Goal: Use online tool/utility: Utilize a website feature to perform a specific function

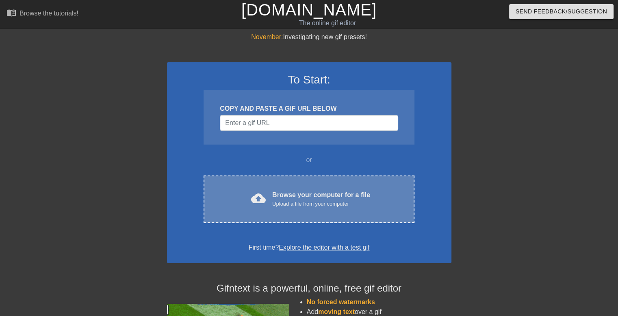
click at [311, 205] on div "Upload a file from your computer" at bounding box center [321, 204] width 98 height 8
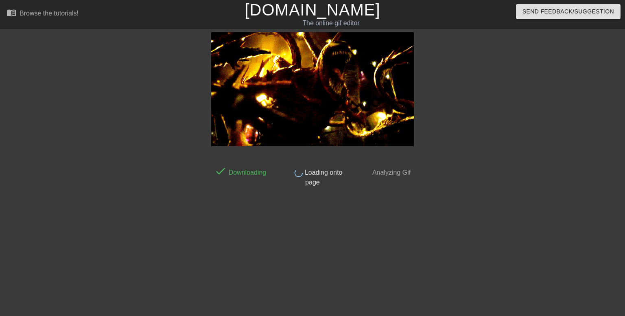
click at [0, 115] on div "done Downloading done Loading onto page done Analyzing Gif" at bounding box center [312, 154] width 625 height 244
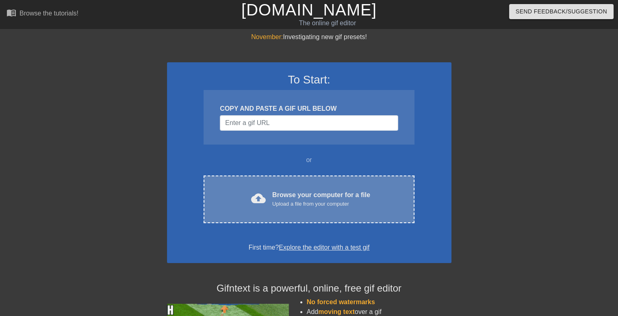
click at [289, 198] on div "Browse your computer for a file Upload a file from your computer" at bounding box center [321, 199] width 98 height 18
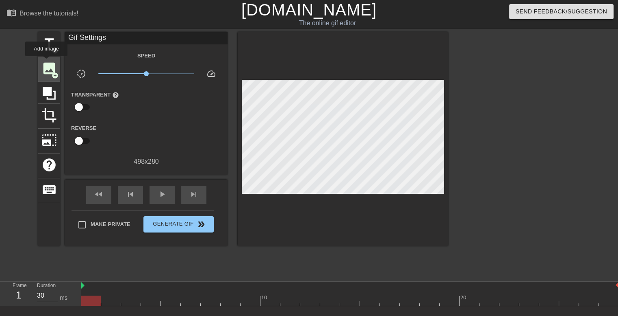
click at [46, 62] on span "image" at bounding box center [48, 68] width 15 height 15
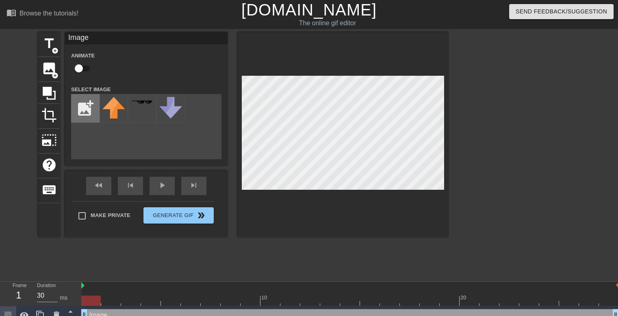
click at [90, 113] on input "file" at bounding box center [86, 108] width 28 height 28
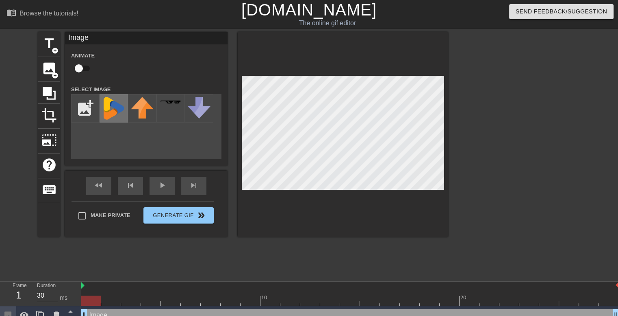
click at [112, 111] on img at bounding box center [113, 108] width 23 height 23
click at [120, 148] on div "add_photo_alternate" at bounding box center [146, 126] width 150 height 65
click at [87, 122] on input "file" at bounding box center [86, 108] width 28 height 28
type input "C:\fakepath\windev2024.png"
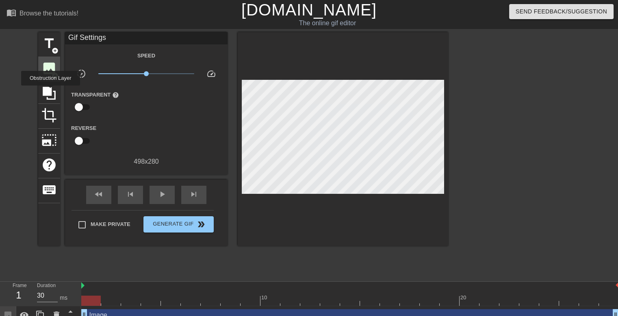
click at [57, 74] on span "add_circle" at bounding box center [55, 75] width 7 height 7
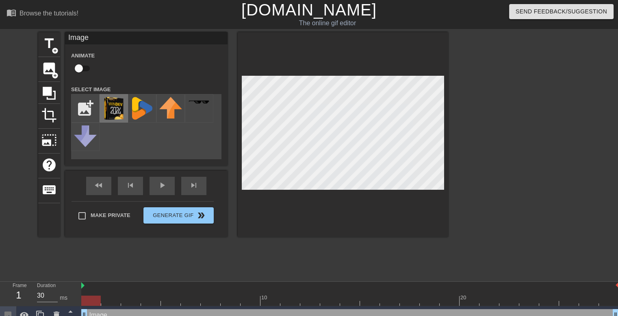
click at [120, 104] on img at bounding box center [113, 108] width 23 height 23
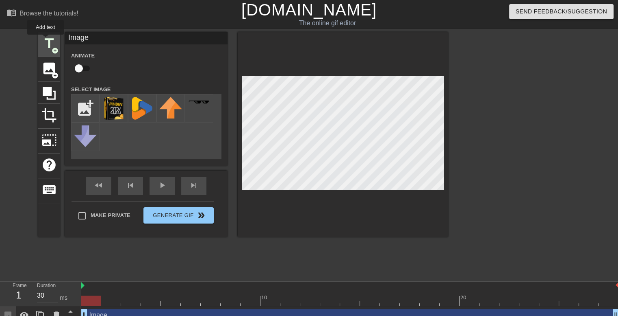
click at [45, 40] on span "title" at bounding box center [48, 43] width 15 height 15
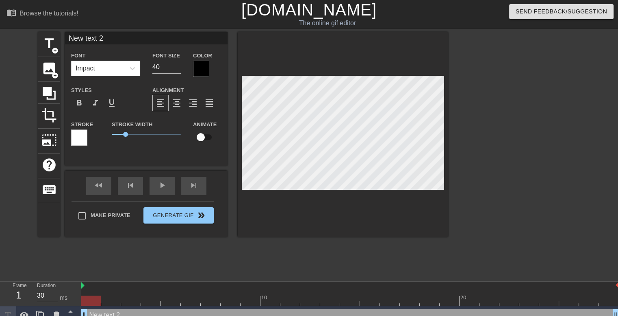
scroll to position [1, 2]
type input "I"
type textarea "I"
type input "I"
type textarea "I"
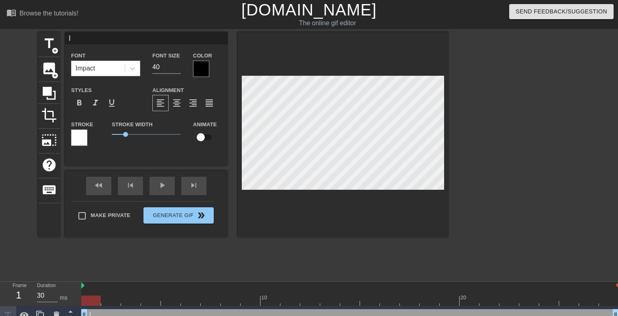
type input "I L"
type textarea "I L"
type input "I LO"
type textarea "I LO"
type input "I LOV"
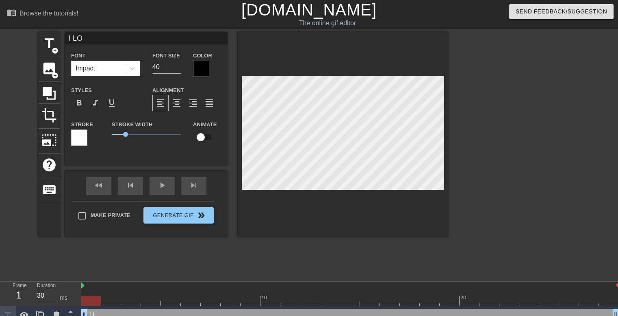
type textarea "I LOV"
type input "I LOVE"
type textarea "I LOVE"
type input "I LOVE"
type textarea "I LOVE"
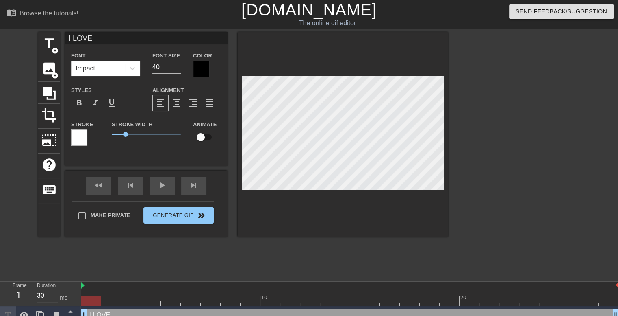
type input "I LOVE W"
type textarea "I LOVE W"
type input "I LOVE WI"
type textarea "I LOVE WI"
type input "I LOVE WIN"
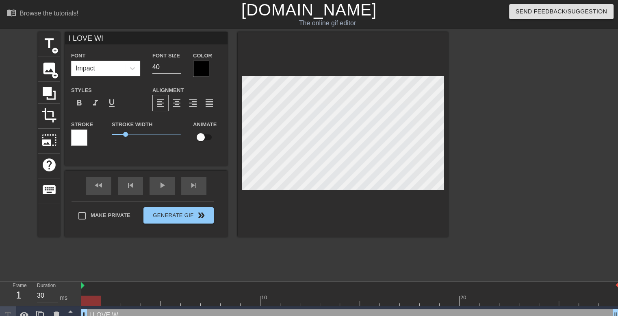
type textarea "I LOVE WIN"
type input "I LOVE WIND"
type textarea "I LOVE WIND"
type input "I LOVE WINDE"
type textarea "I LOVE WINDE"
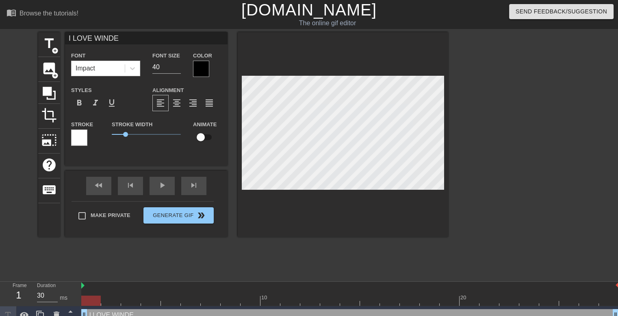
type input "I LOVE WINDEV"
type textarea "I LOVE WINDEV"
type input "I LOVE WINDEV"
type textarea "I LOVE WINDEV"
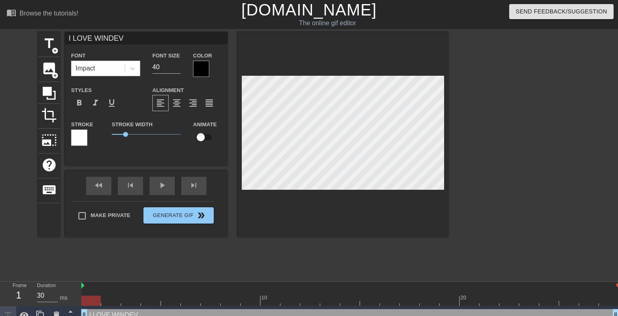
type input "I LOVE WINDEV !"
type textarea "I LOVE WINDEV !"
type input "I LOVE WINDEV !"
type textarea "I LOVE WINDEV !"
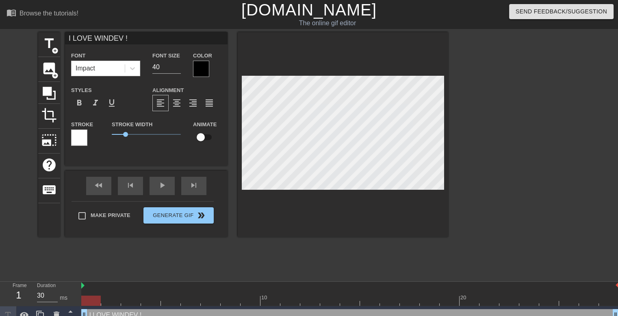
type input "I LOVE WINDEV !"
type textarea "I LOVE WINDEV !"
type input "I LOVE WINDEV ! 3"
type textarea "I LOVE WINDEV ! 3"
type input "I LOVE WINDEV !"
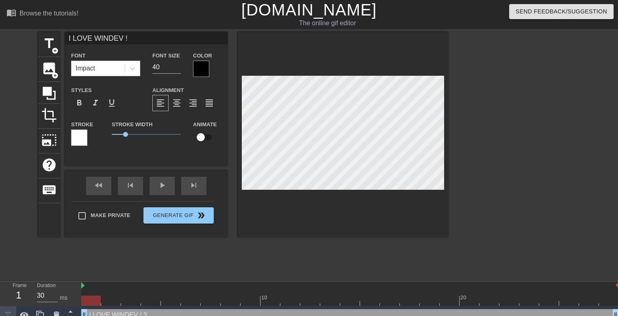
type textarea "I LOVE WINDEV !"
type input "I LOVE WINDEV !"
type textarea "I LOVE WINDEV !"
type input "I LOVE WINDEV !"
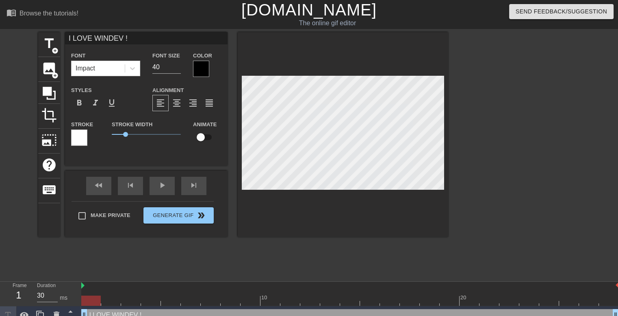
type textarea "I LOVE WINDEV !"
click at [205, 73] on div at bounding box center [201, 69] width 16 height 16
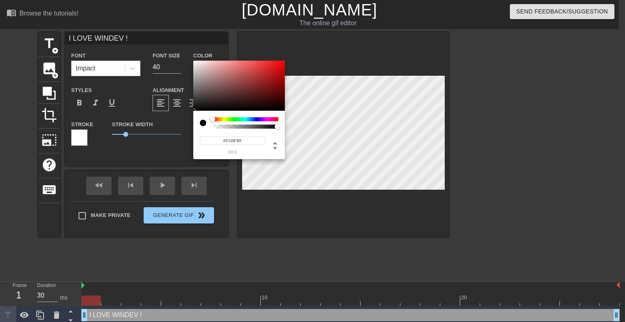
type input "#FFFFFF"
drag, startPoint x: 196, startPoint y: 62, endPoint x: 167, endPoint y: 49, distance: 31.3
click at [169, 48] on div "#FFFFFF hex" at bounding box center [312, 161] width 625 height 322
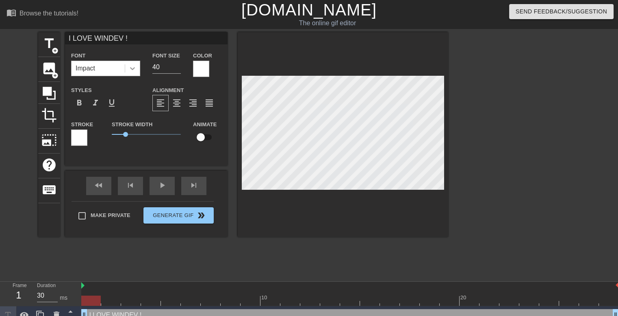
click at [132, 71] on icon at bounding box center [132, 68] width 8 height 8
drag, startPoint x: 132, startPoint y: 70, endPoint x: 151, endPoint y: 104, distance: 38.8
click at [132, 70] on icon at bounding box center [132, 68] width 8 height 8
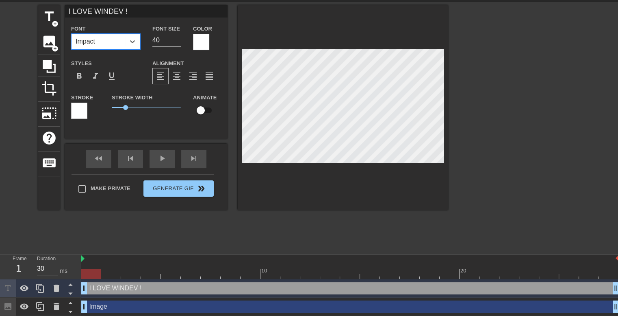
scroll to position [41, 0]
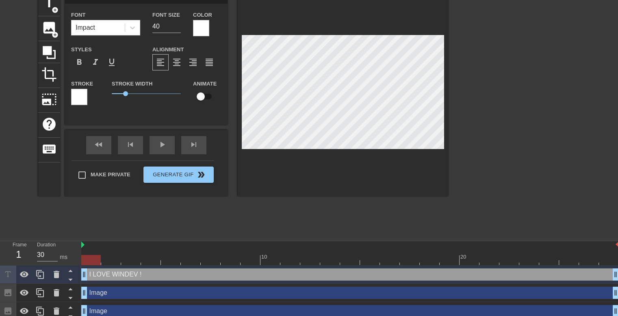
click at [331, 190] on div at bounding box center [343, 93] width 211 height 205
click at [518, 131] on div at bounding box center [519, 113] width 122 height 244
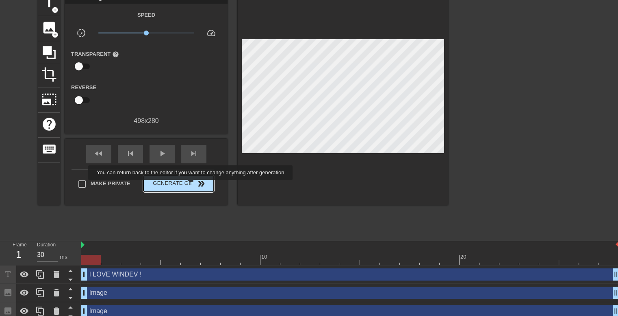
click at [192, 183] on span "Generate Gif double_arrow" at bounding box center [179, 183] width 64 height 10
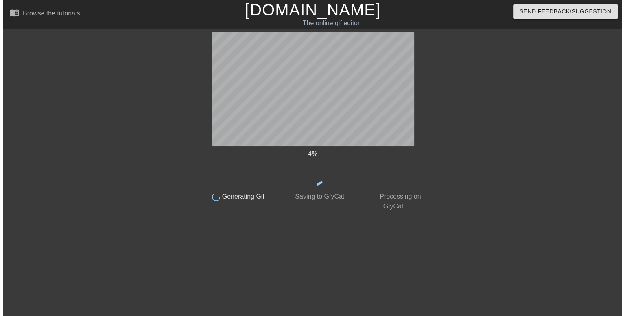
scroll to position [0, 0]
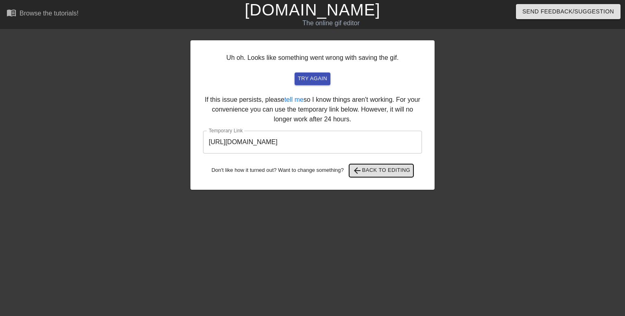
click at [369, 165] on span "arrow_back Back to Editing" at bounding box center [381, 170] width 58 height 10
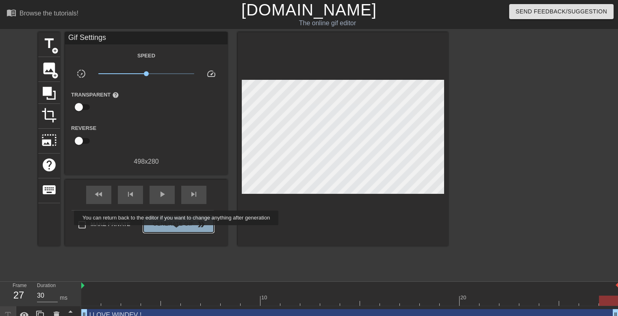
click at [177, 231] on button "Generate Gif double_arrow" at bounding box center [179, 224] width 70 height 16
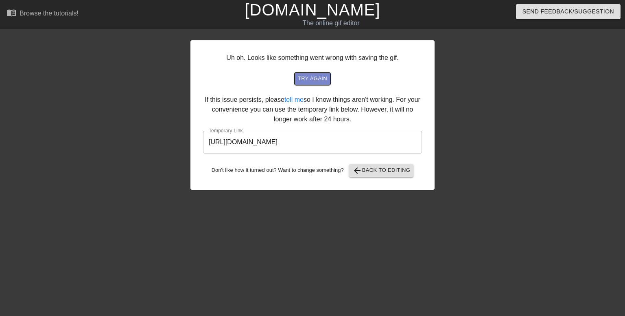
click at [316, 74] on span "try again" at bounding box center [312, 78] width 29 height 9
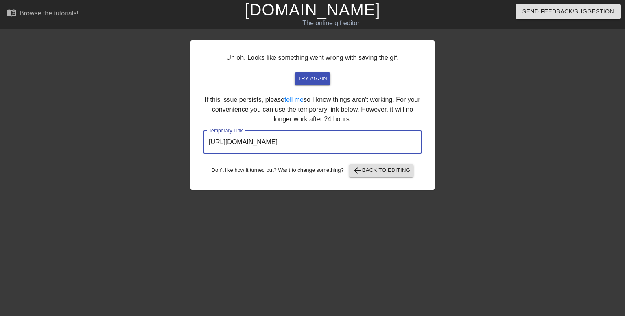
drag, startPoint x: 399, startPoint y: 143, endPoint x: 161, endPoint y: 131, distance: 238.6
click at [158, 131] on div "Uh oh. Looks like something went wrong with saving the gif. try again If this i…" at bounding box center [312, 154] width 625 height 244
